Goal: Task Accomplishment & Management: Use online tool/utility

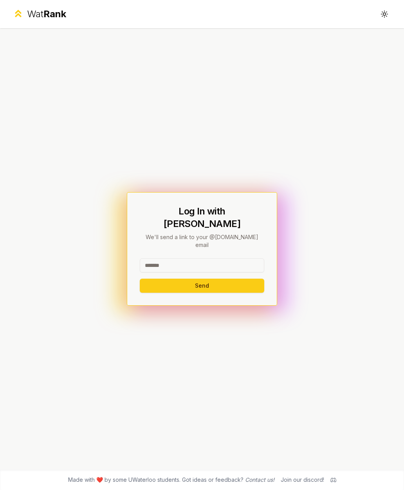
click at [243, 265] on input at bounding box center [202, 265] width 124 height 14
click at [231, 272] on input "********" at bounding box center [202, 265] width 124 height 14
type input "********"
click at [241, 285] on button "Send" at bounding box center [202, 285] width 124 height 14
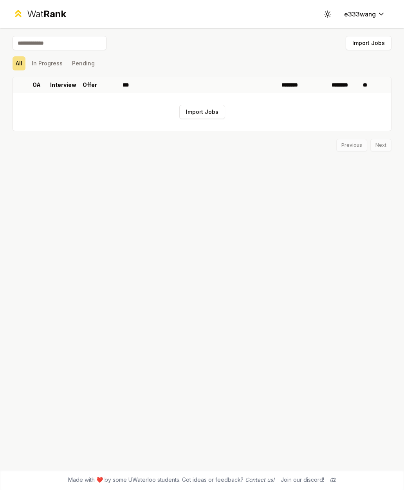
click at [210, 117] on button "Import Jobs" at bounding box center [202, 112] width 46 height 14
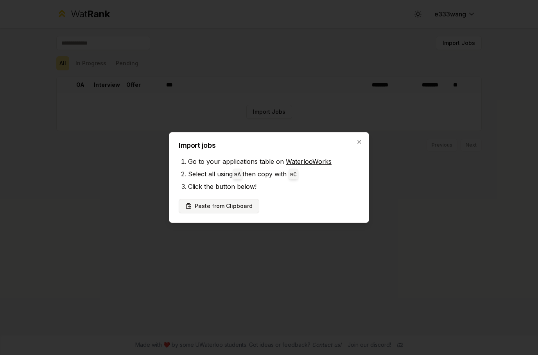
click at [235, 211] on button "Paste from Clipboard" at bounding box center [219, 206] width 81 height 14
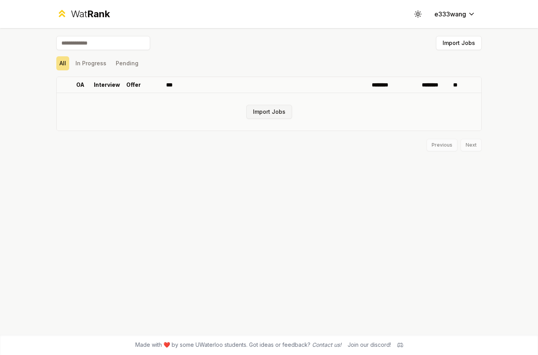
click at [289, 112] on button "Import Jobs" at bounding box center [269, 112] width 46 height 14
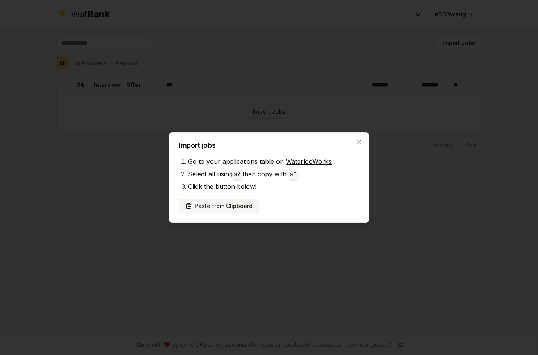
click at [233, 206] on button "Paste from Clipboard" at bounding box center [219, 206] width 81 height 14
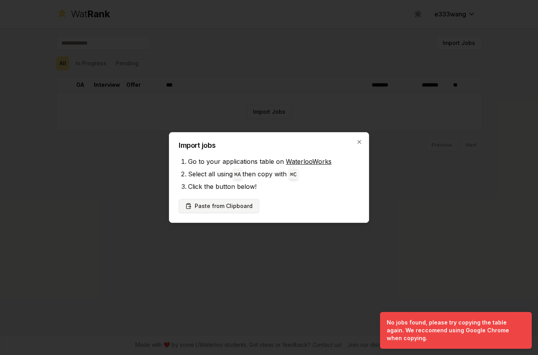
click at [202, 211] on button "Paste from Clipboard" at bounding box center [219, 206] width 81 height 14
drag, startPoint x: 364, startPoint y: 146, endPoint x: 345, endPoint y: 219, distance: 76.1
click at [345, 219] on div "Import jobs Go to your applications table on WaterlooWorks Select all using ⌘ A…" at bounding box center [269, 177] width 200 height 91
click at [248, 208] on button "Paste from Clipboard" at bounding box center [219, 206] width 81 height 14
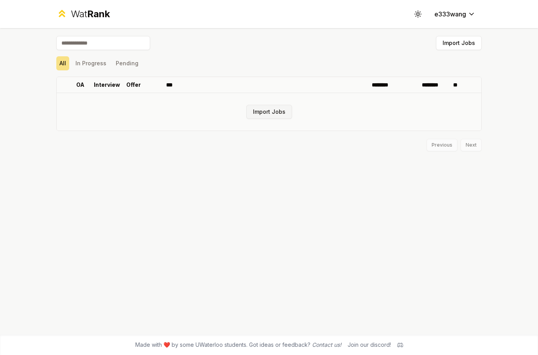
click at [284, 119] on button "Import Jobs" at bounding box center [269, 112] width 46 height 14
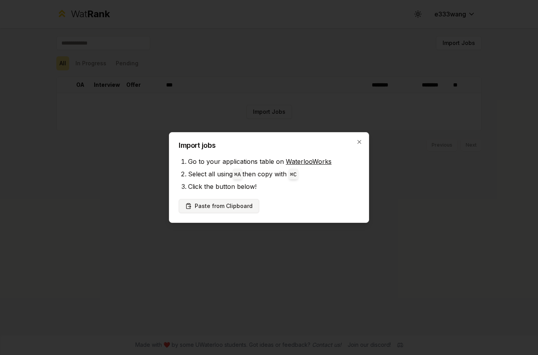
click at [228, 203] on button "Paste from Clipboard" at bounding box center [219, 206] width 81 height 14
